Goal: Task Accomplishment & Management: Manage account settings

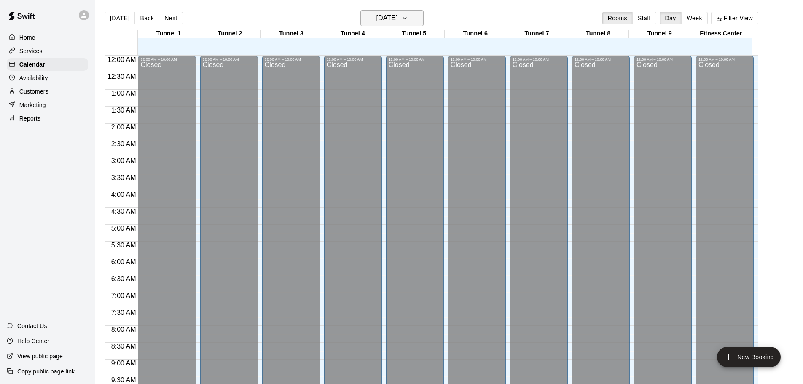
scroll to position [472, 0]
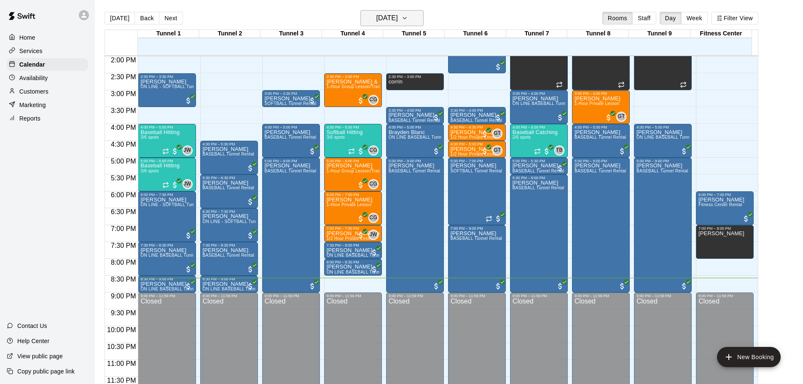
click at [390, 20] on h6 "[DATE]" at bounding box center [386, 18] width 21 height 12
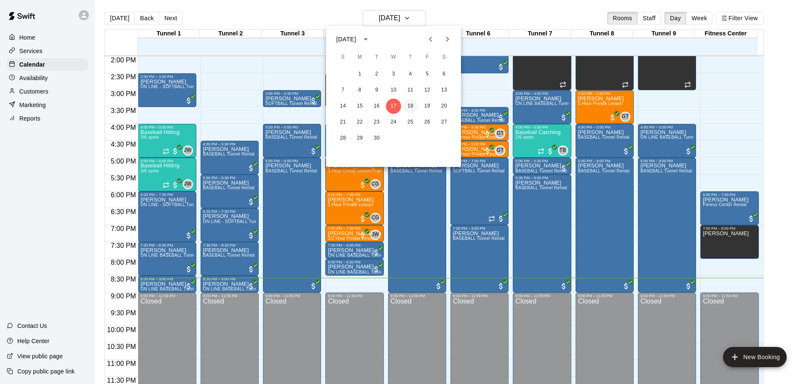
click at [410, 101] on button "18" at bounding box center [410, 106] width 15 height 15
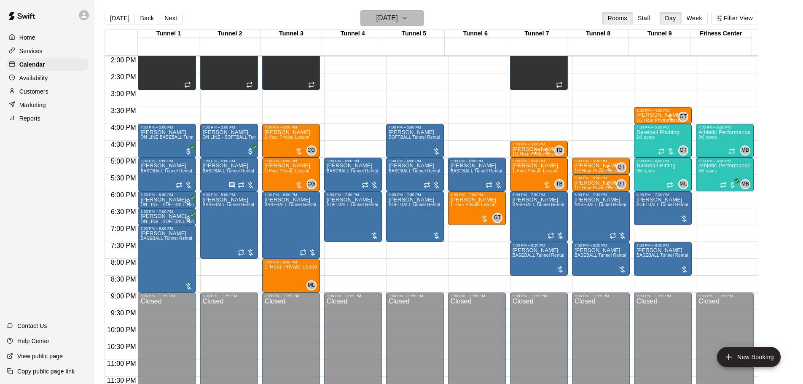
click at [385, 18] on h6 "[DATE]" at bounding box center [386, 18] width 21 height 12
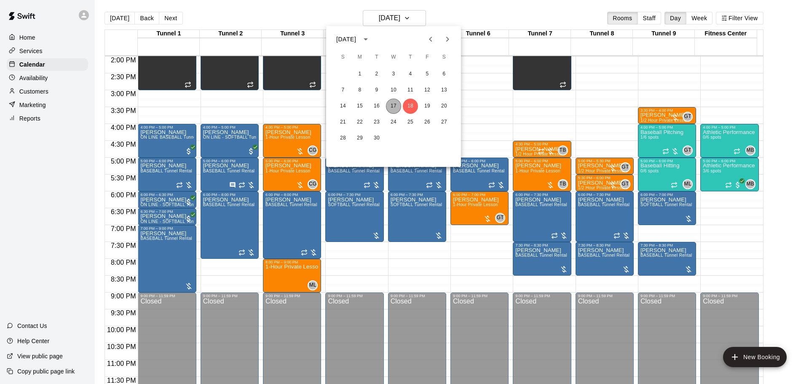
click at [396, 107] on button "17" at bounding box center [393, 106] width 15 height 15
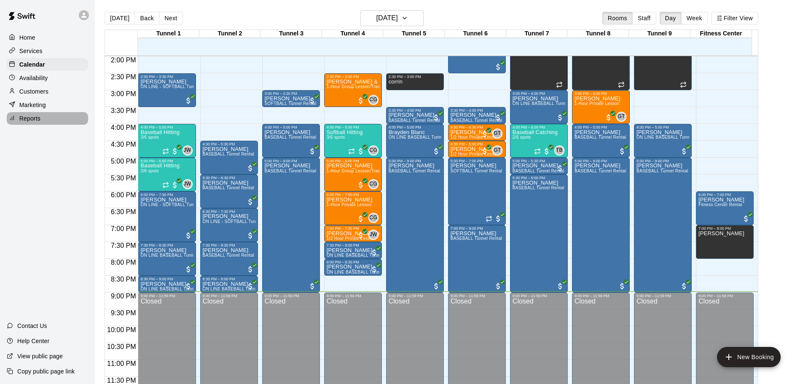
click at [27, 120] on p "Reports" at bounding box center [29, 118] width 21 height 8
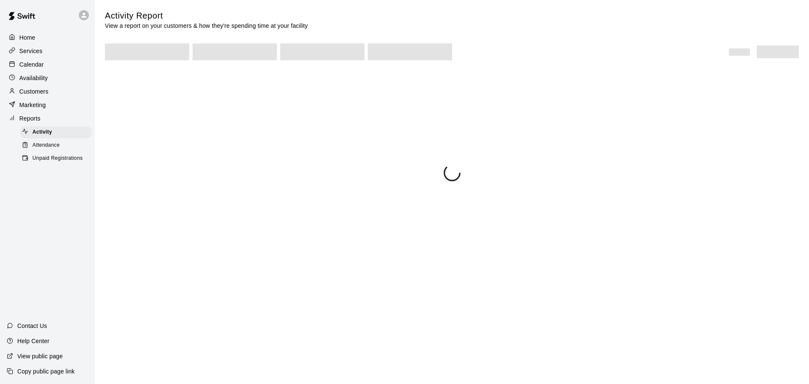
click at [46, 62] on div "Calendar" at bounding box center [47, 64] width 81 height 13
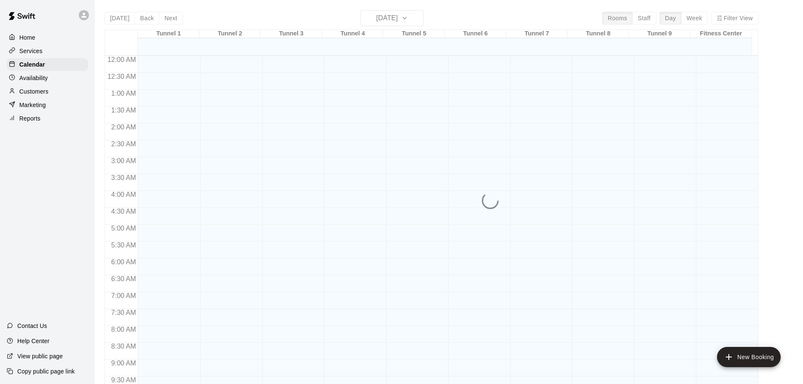
scroll to position [446, 0]
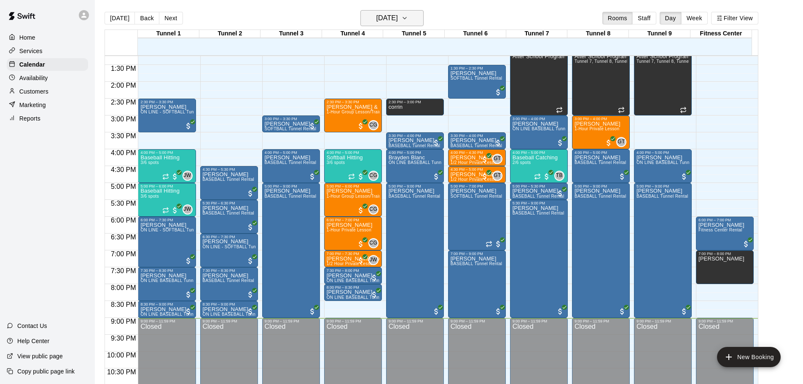
drag, startPoint x: 409, startPoint y: 8, endPoint x: 402, endPoint y: 19, distance: 11.9
click at [405, 19] on main "[DATE] Back [DATE][DATE] Rooms Staff Day Week Filter View Tunnel 1 17 Wed Tunne…" at bounding box center [449, 198] width 708 height 397
click at [398, 21] on h6 "[DATE]" at bounding box center [386, 18] width 21 height 12
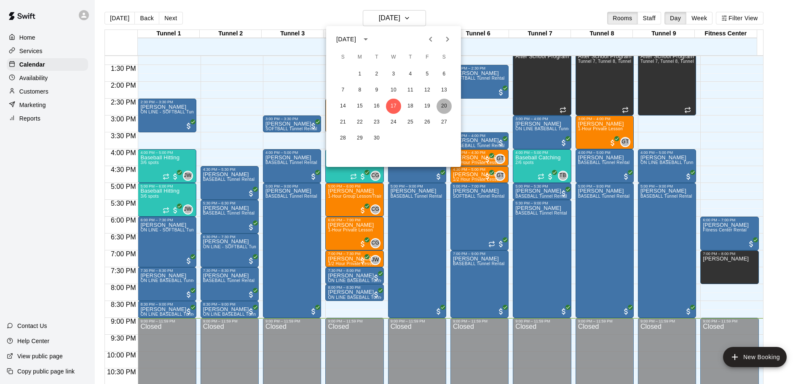
click at [445, 106] on button "20" at bounding box center [444, 106] width 15 height 15
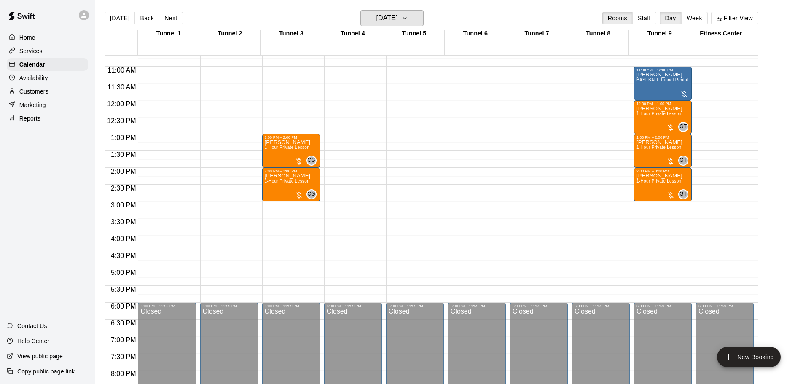
scroll to position [404, 0]
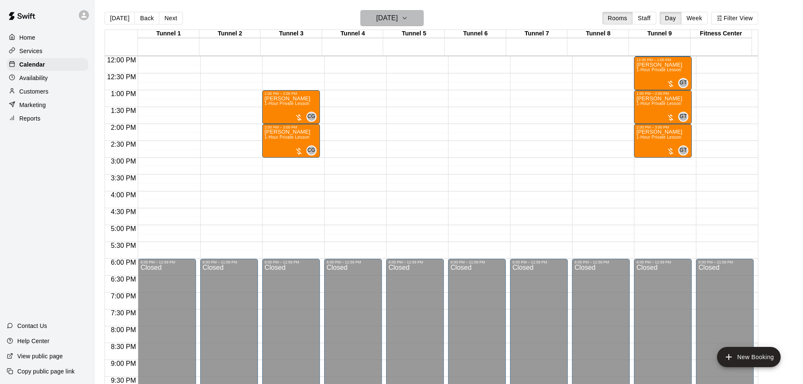
click at [424, 19] on button "[DATE]" at bounding box center [391, 18] width 63 height 16
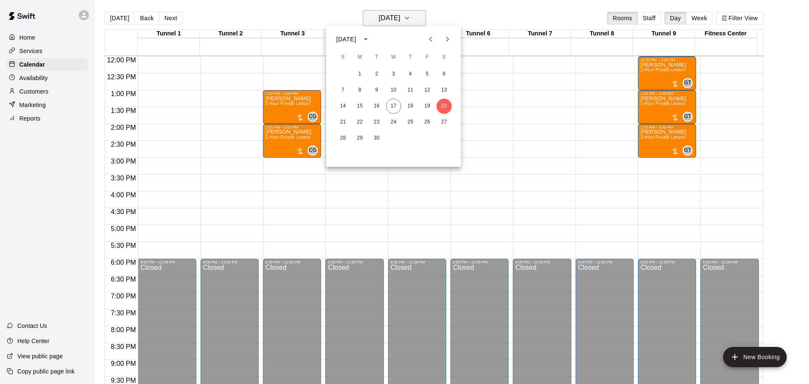
drag, startPoint x: 427, startPoint y: 19, endPoint x: 416, endPoint y: 36, distance: 19.7
click at [426, 19] on div at bounding box center [404, 192] width 809 height 384
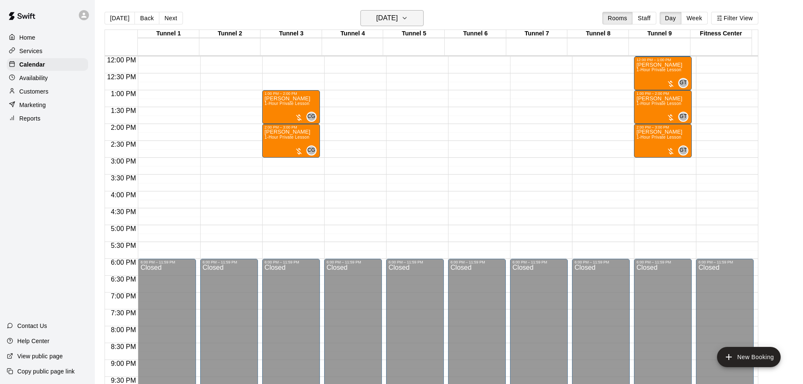
click at [393, 13] on h6 "[DATE]" at bounding box center [386, 18] width 21 height 12
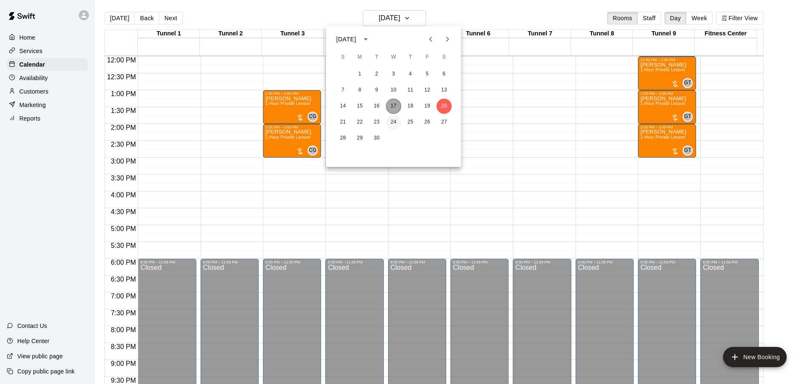
drag, startPoint x: 392, startPoint y: 107, endPoint x: 389, endPoint y: 117, distance: 9.9
click at [392, 110] on button "17" at bounding box center [393, 106] width 15 height 15
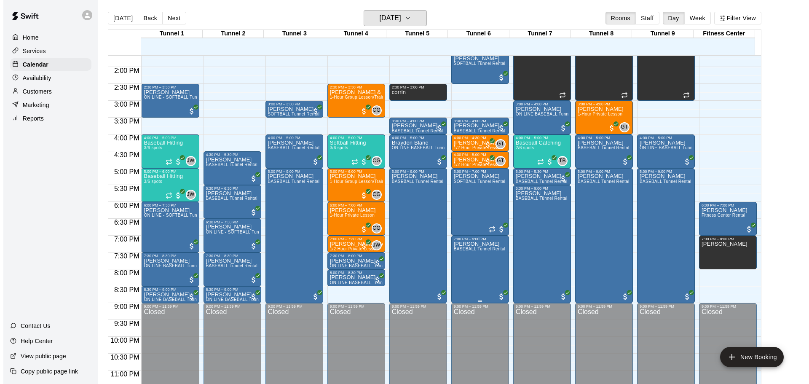
scroll to position [472, 0]
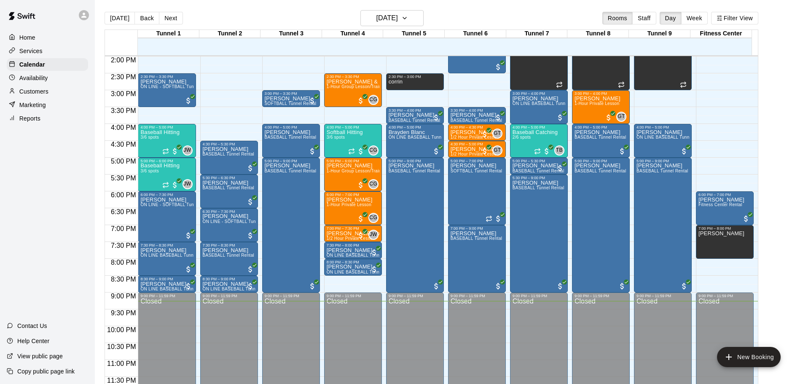
click at [86, 23] on div at bounding box center [86, 15] width 18 height 17
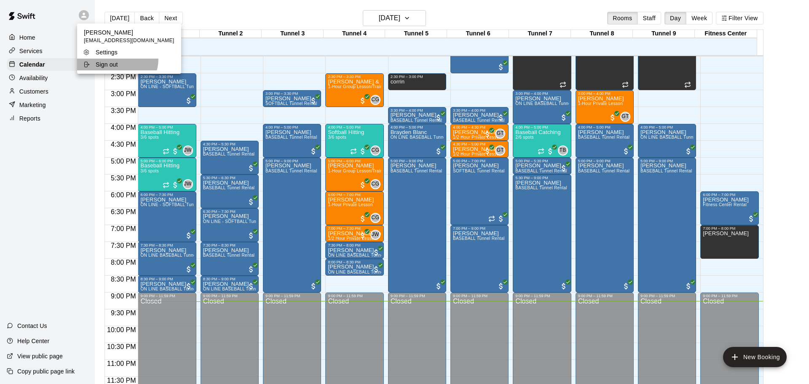
click at [117, 59] on li "Sign out" at bounding box center [129, 65] width 104 height 12
